Goal: Task Accomplishment & Management: Use online tool/utility

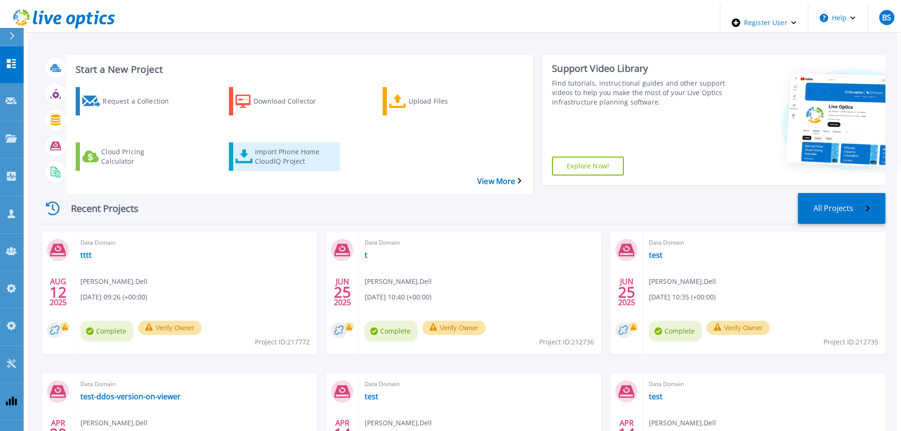
click at [297, 145] on div "Import Phone Home CloudIQ Project" at bounding box center [293, 157] width 76 height 24
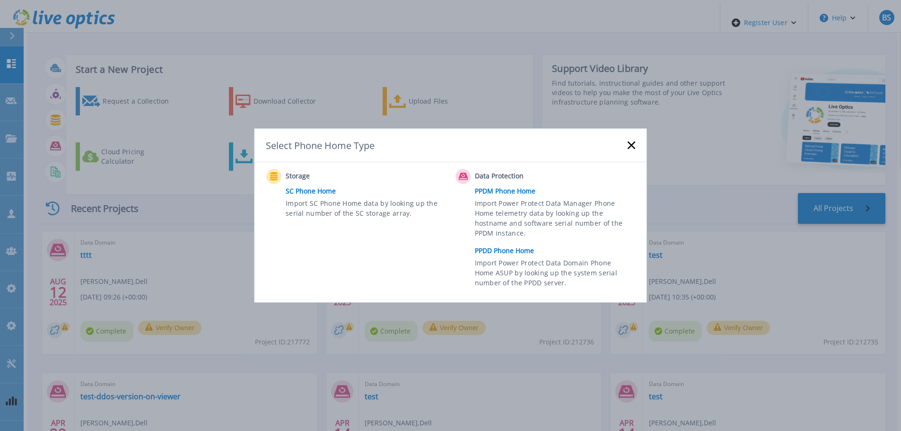
click at [506, 244] on link "PPDD Phone Home" at bounding box center [557, 251] width 165 height 14
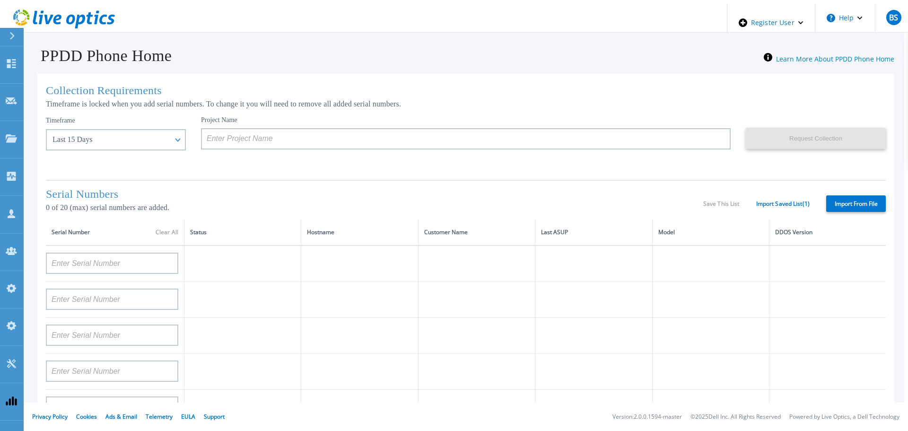
click at [349, 180] on div "Serial Numbers 0 of 20 (max) serial numbers are added. Save This List Import Sa…" at bounding box center [466, 200] width 840 height 40
click at [498, 221] on th "Customer Name" at bounding box center [476, 232] width 117 height 26
click at [760, 204] on link "Import Saved List ( 1 )" at bounding box center [782, 204] width 53 height 7
click at [853, 202] on label "Import From File" at bounding box center [856, 203] width 60 height 17
click at [0, 0] on input "Import From File" at bounding box center [0, 0] width 0 height 0
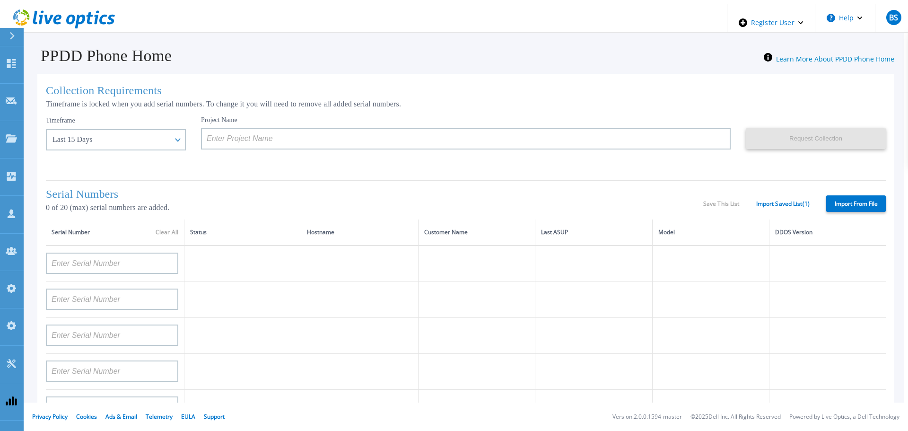
type input "APM00212702822"
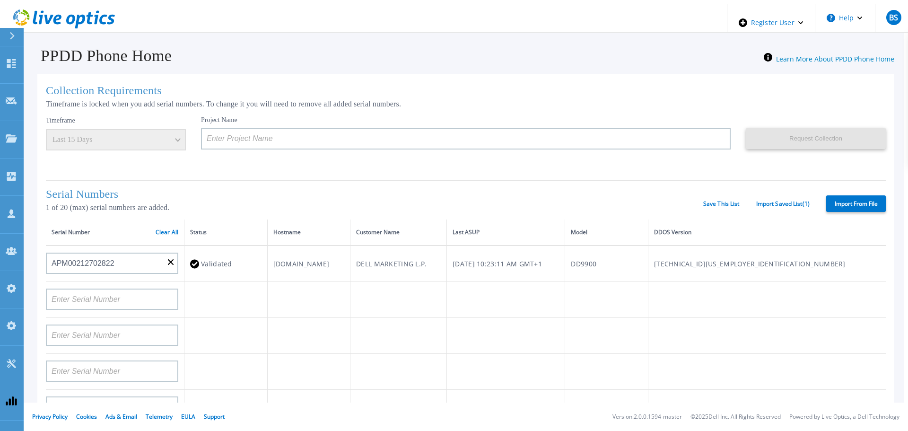
click at [584, 185] on div "Serial Numbers 1 of 20 (max) serial numbers are added. Save This List Import Sa…" at bounding box center [466, 200] width 840 height 40
click at [350, 292] on td at bounding box center [308, 300] width 83 height 36
click at [716, 204] on link "Save This List" at bounding box center [721, 204] width 36 height 7
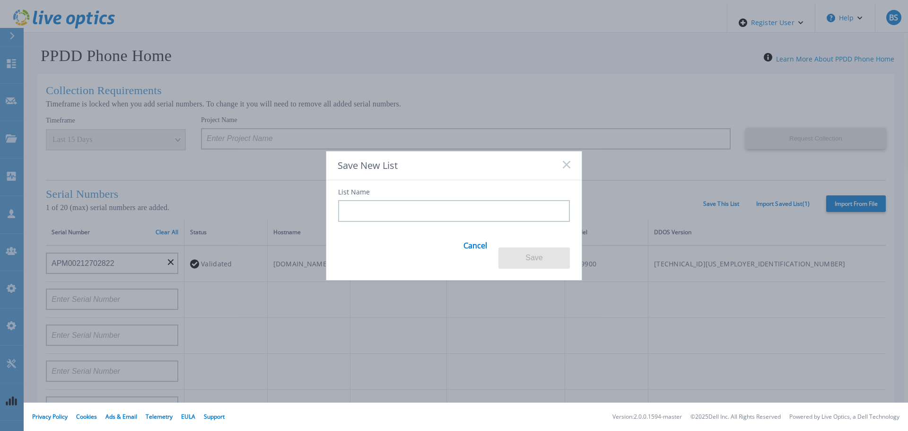
click at [452, 214] on input at bounding box center [454, 211] width 232 height 22
type input "test list"
click at [546, 247] on button "Save" at bounding box center [533, 257] width 71 height 21
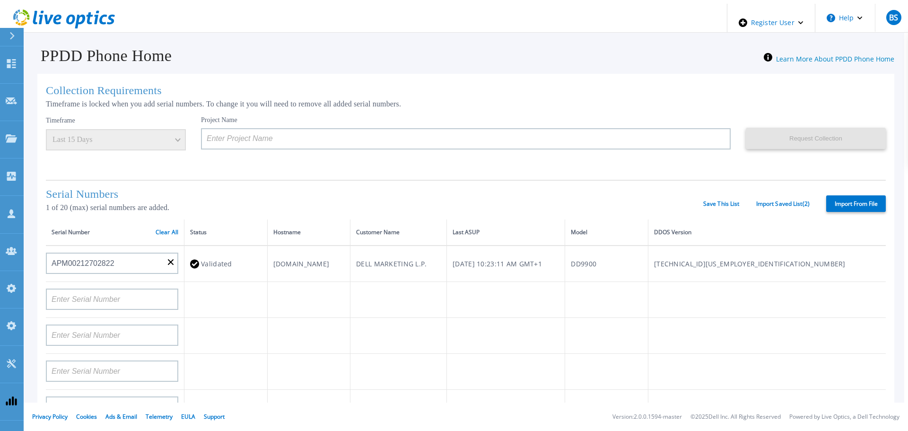
click at [340, 328] on td at bounding box center [308, 336] width 83 height 36
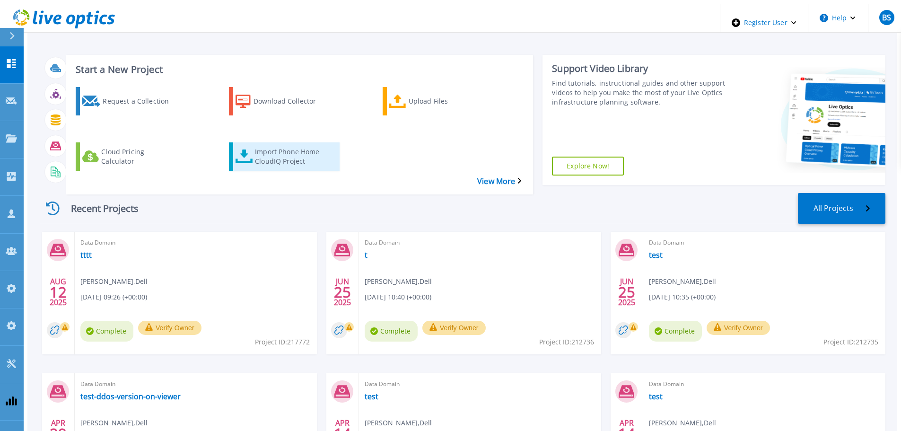
click at [289, 145] on div "Import Phone Home CloudIQ Project" at bounding box center [293, 157] width 76 height 24
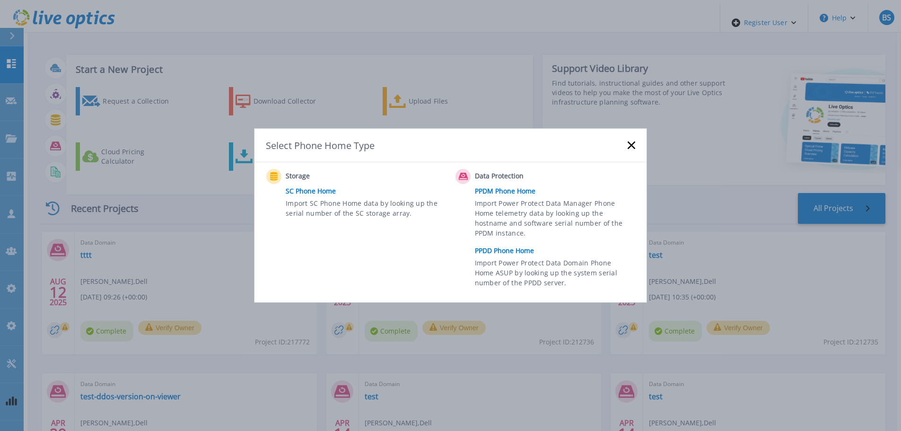
click at [503, 248] on link "PPDD Phone Home" at bounding box center [557, 251] width 165 height 14
